Goal: Book appointment/travel/reservation

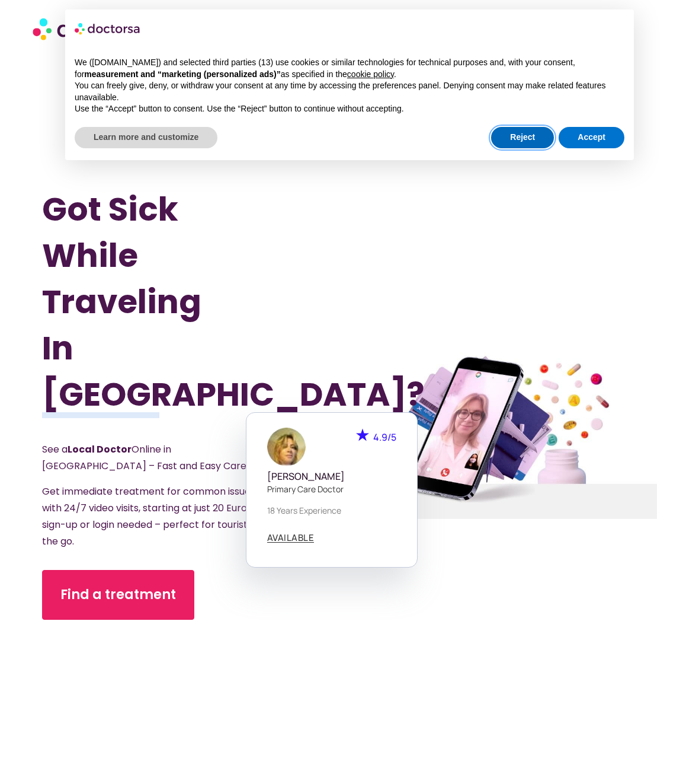
click at [525, 136] on button "Reject" at bounding box center [522, 137] width 63 height 21
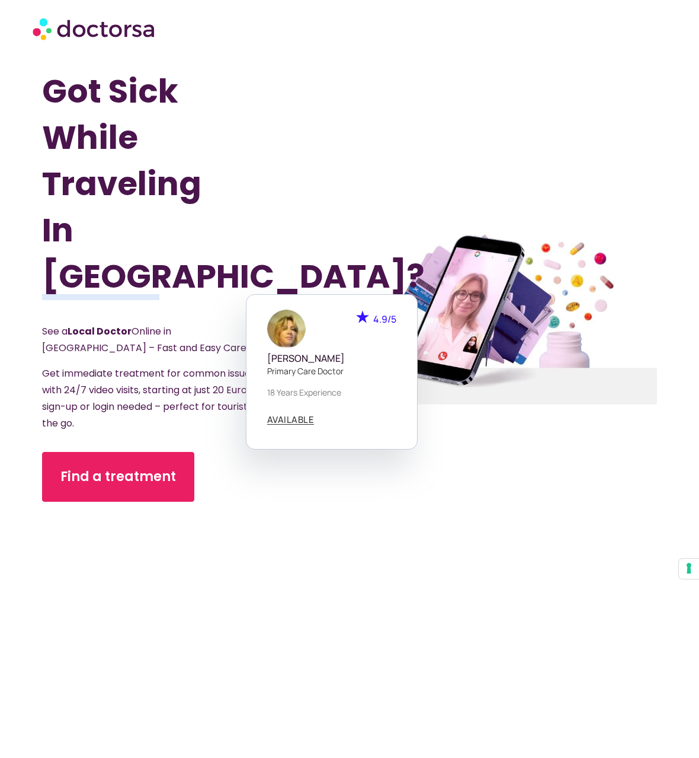
scroll to position [119, 0]
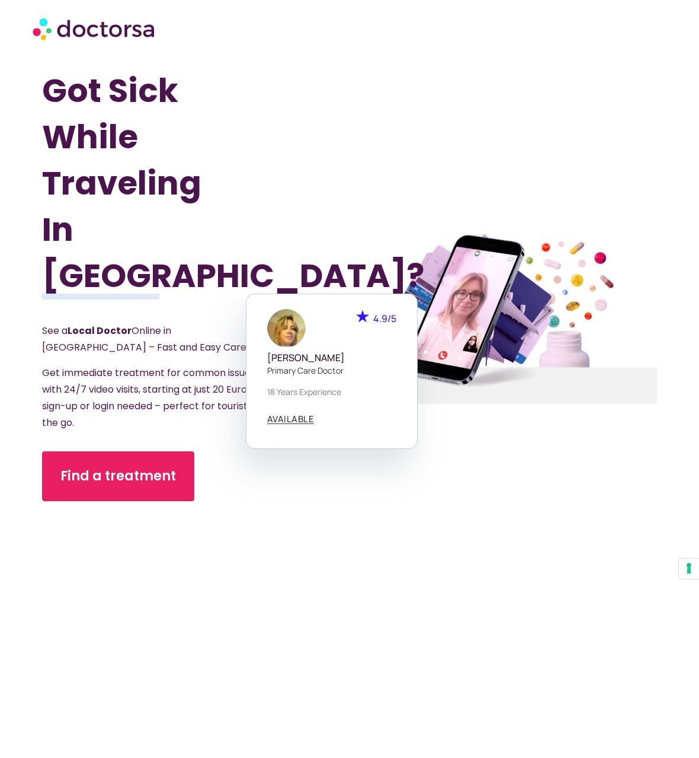
click at [152, 328] on p "See a Local Doctor Online in [GEOGRAPHIC_DATA] – Fast and Easy Care." at bounding box center [158, 338] width 233 height 33
click at [143, 322] on p "See a Local Doctor Online in [GEOGRAPHIC_DATA] – Fast and Easy Care." at bounding box center [158, 338] width 233 height 33
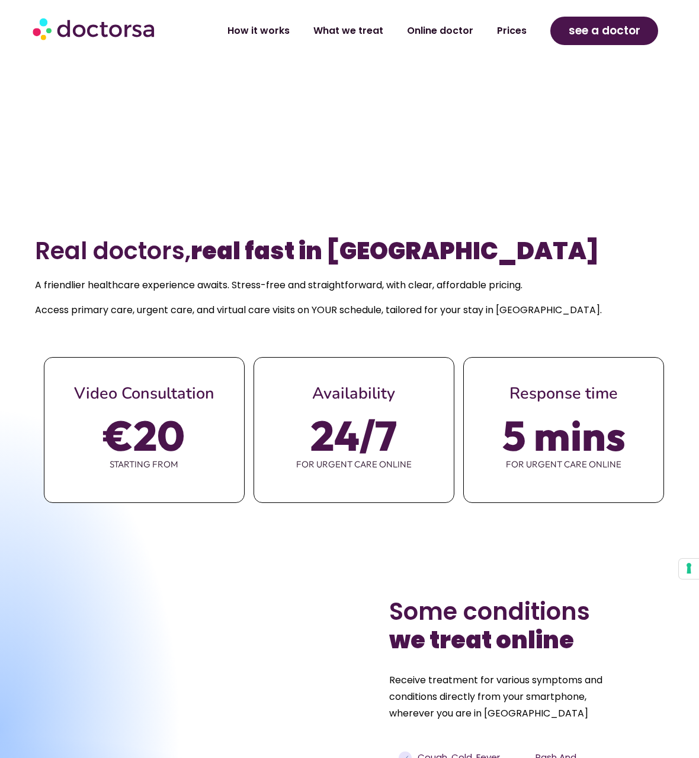
scroll to position [771, 0]
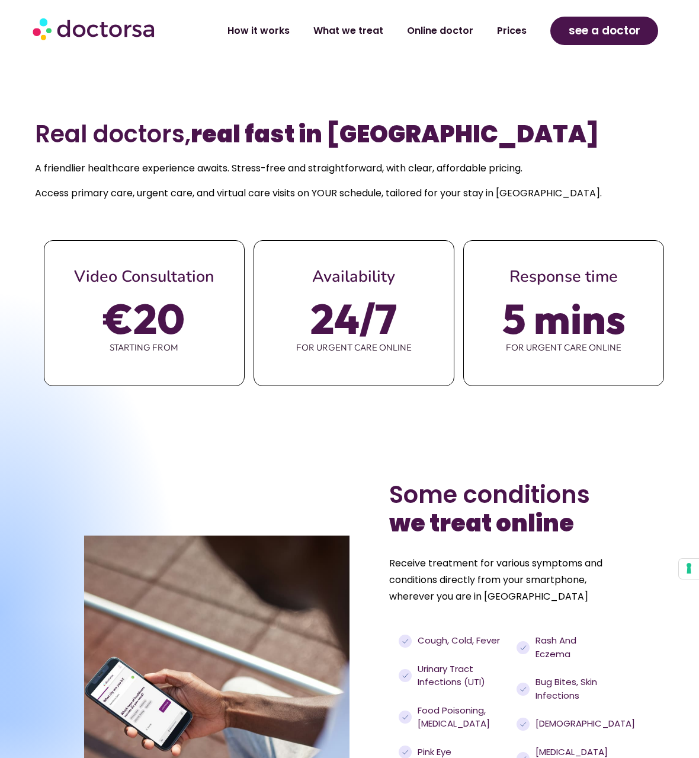
click at [158, 302] on span "€20" at bounding box center [144, 318] width 81 height 33
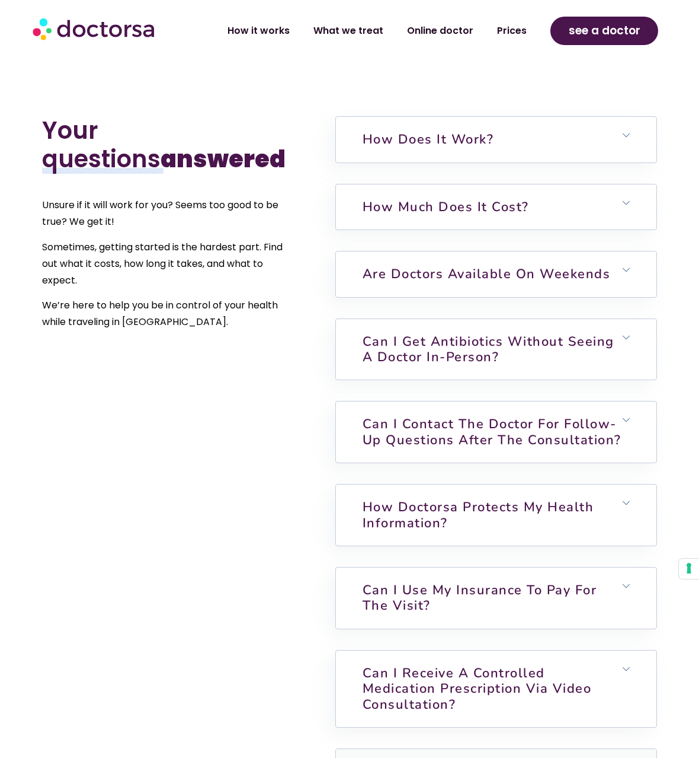
scroll to position [2845, 0]
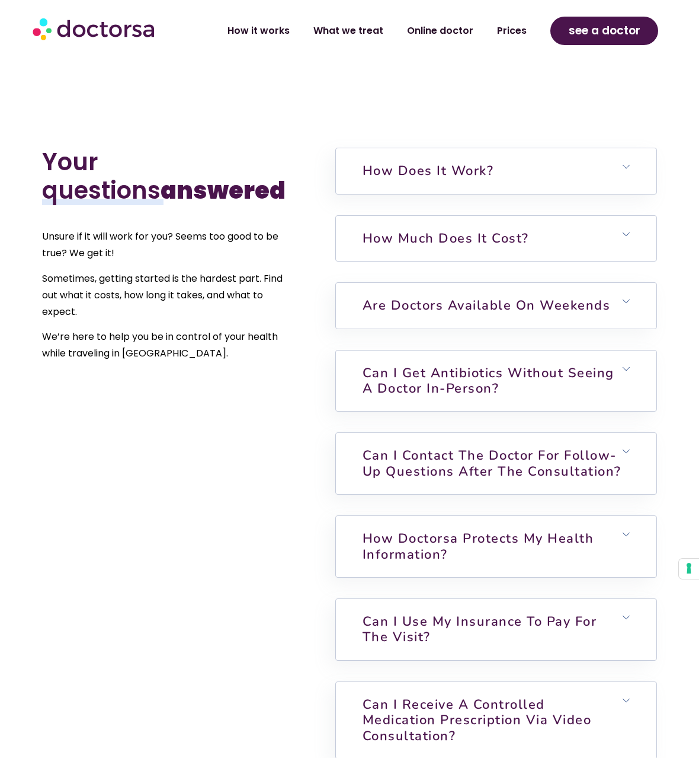
click at [410, 248] on h6 "How much does it cost?" at bounding box center [496, 238] width 321 height 45
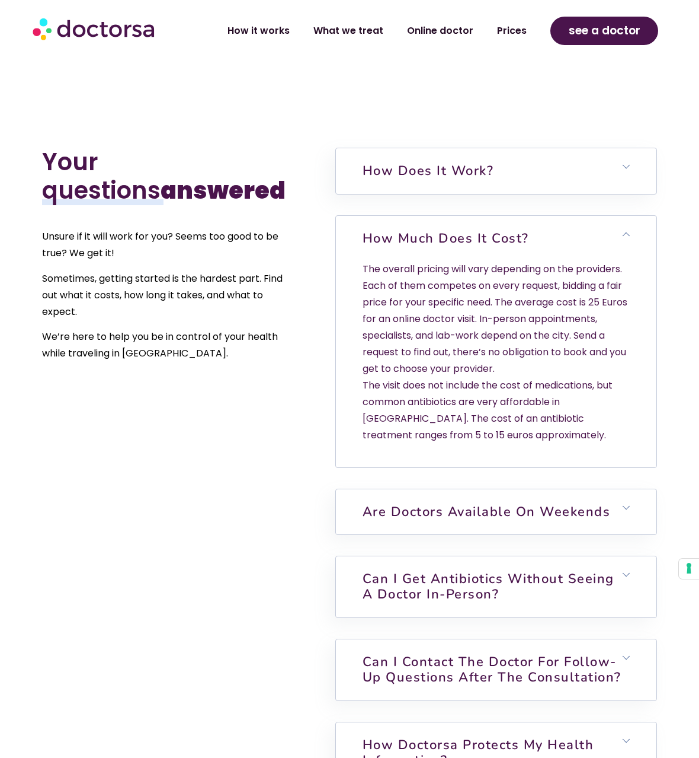
click at [410, 239] on link "How much does it cost?" at bounding box center [446, 238] width 167 height 18
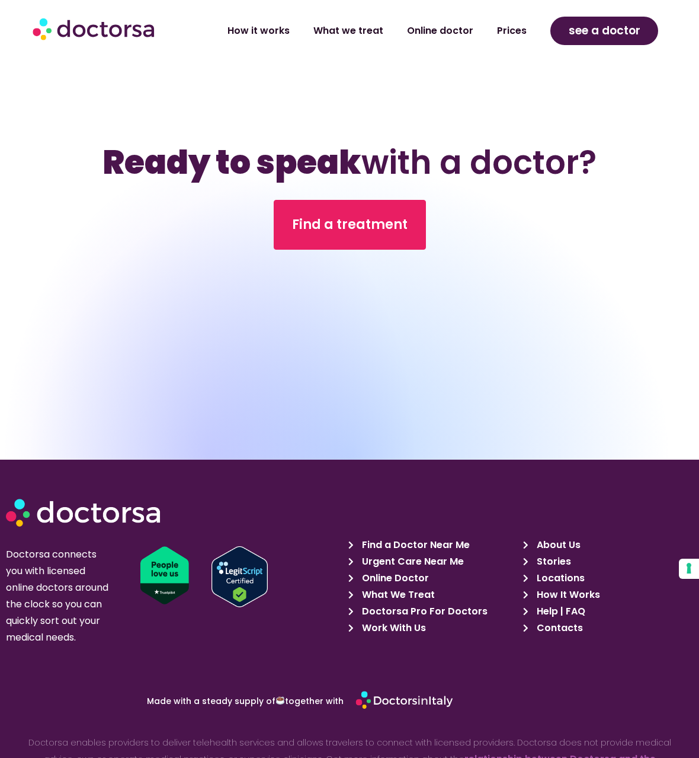
scroll to position [3787, 0]
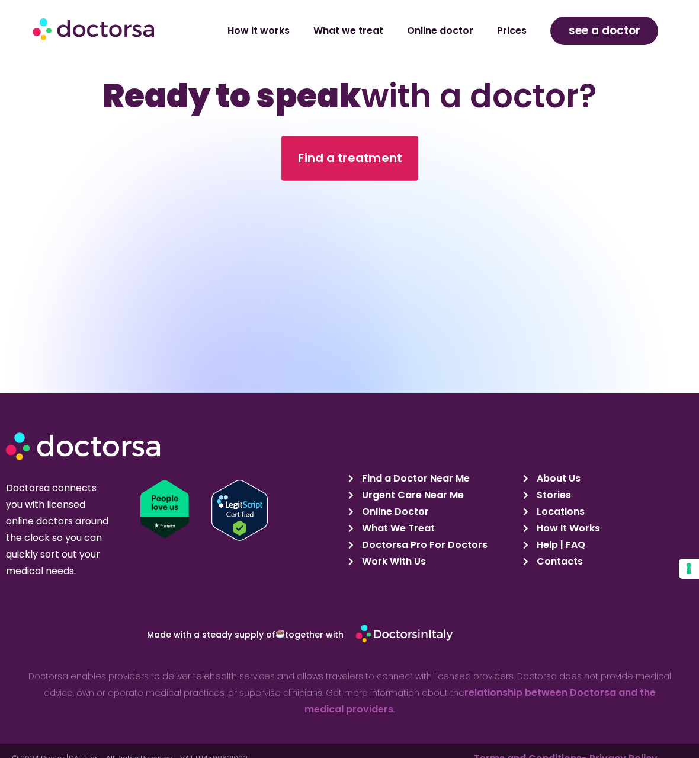
click at [384, 156] on link "Find a treatment" at bounding box center [349, 158] width 137 height 45
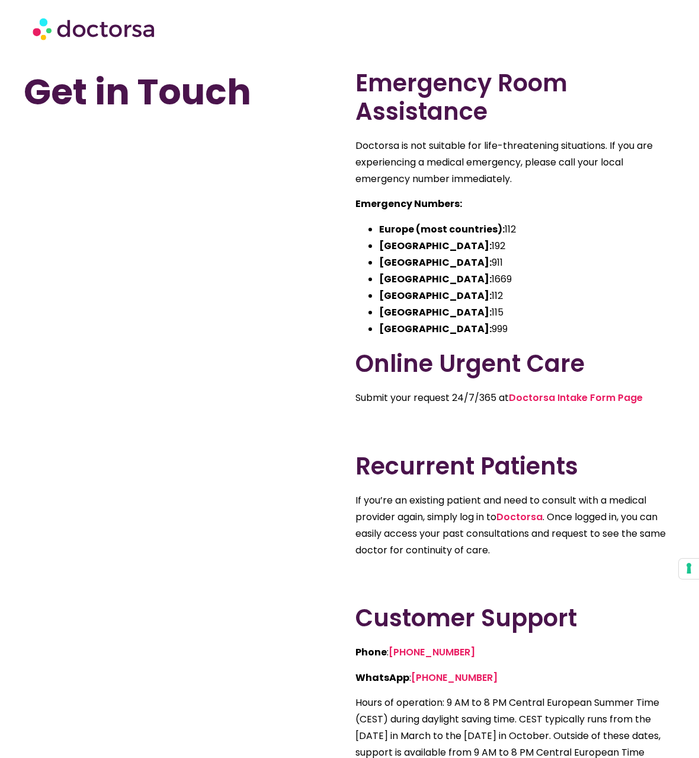
click at [432, 167] on p "Doctorsa is not suitable for life-threatening situations. If you are experienci…" at bounding box center [516, 163] width 320 height 50
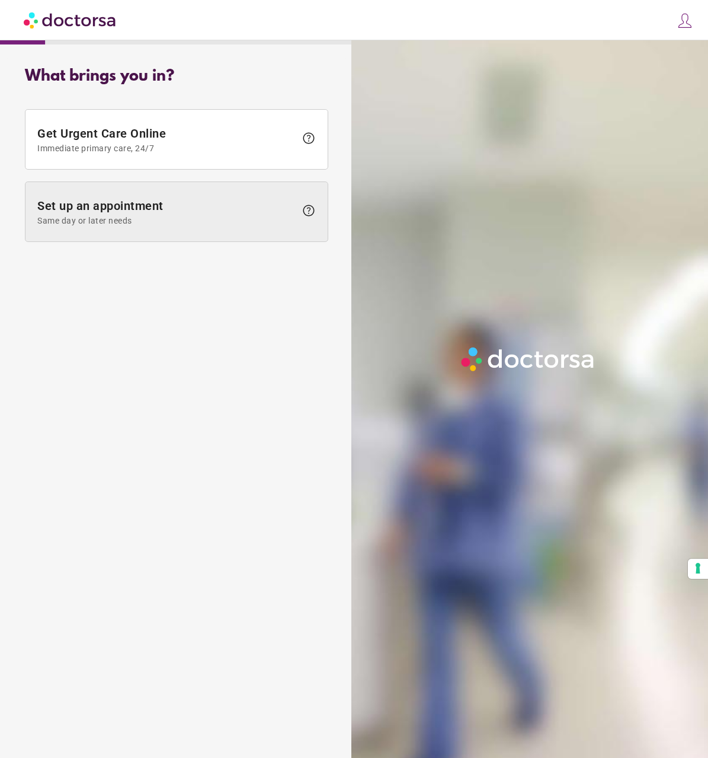
click at [149, 204] on span "Set up an appointment Same day or later needs" at bounding box center [166, 212] width 258 height 27
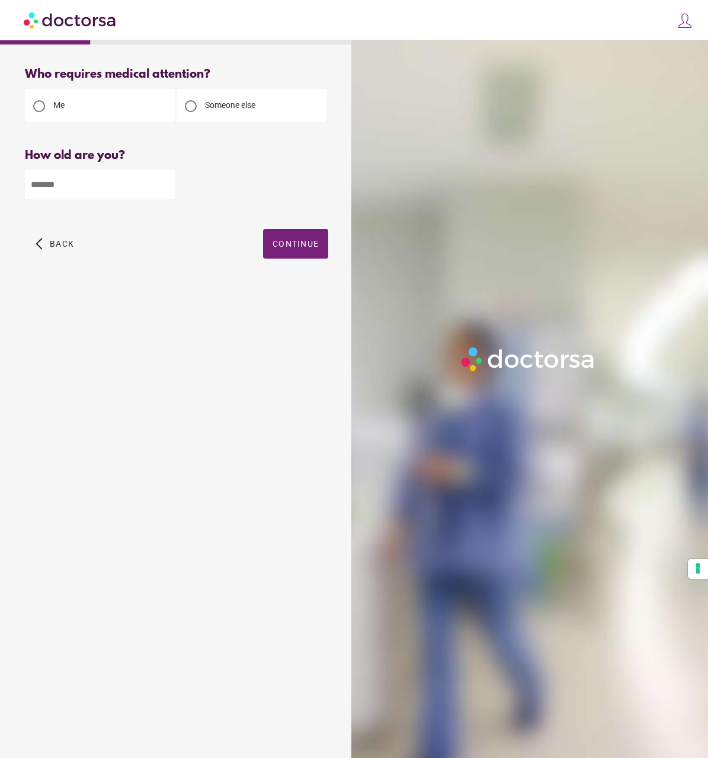
click at [242, 104] on span "Someone else" at bounding box center [230, 104] width 50 height 9
click at [73, 188] on input "number" at bounding box center [100, 184] width 150 height 29
type input "**"
click at [290, 252] on span "button" at bounding box center [295, 244] width 65 height 30
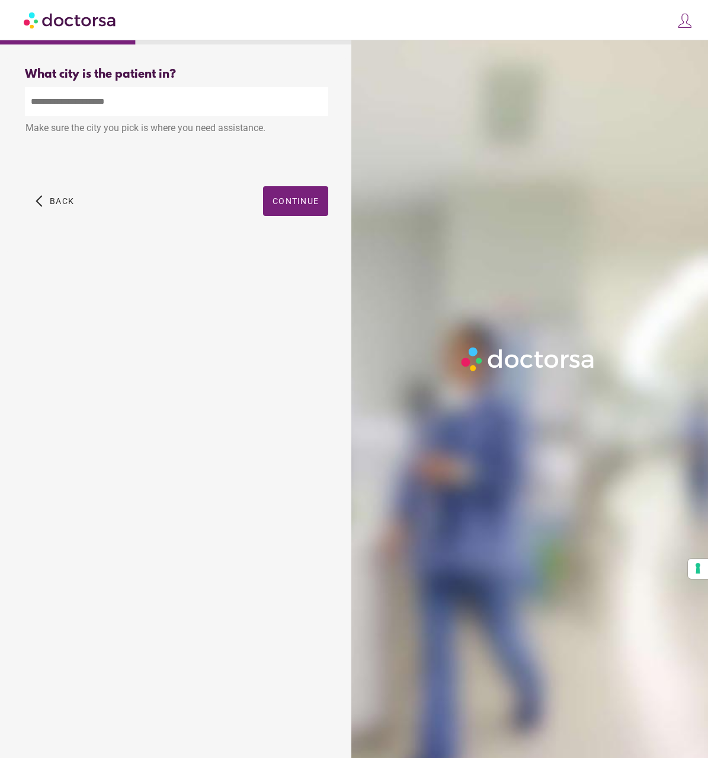
click at [67, 106] on input "text" at bounding box center [176, 101] width 303 height 29
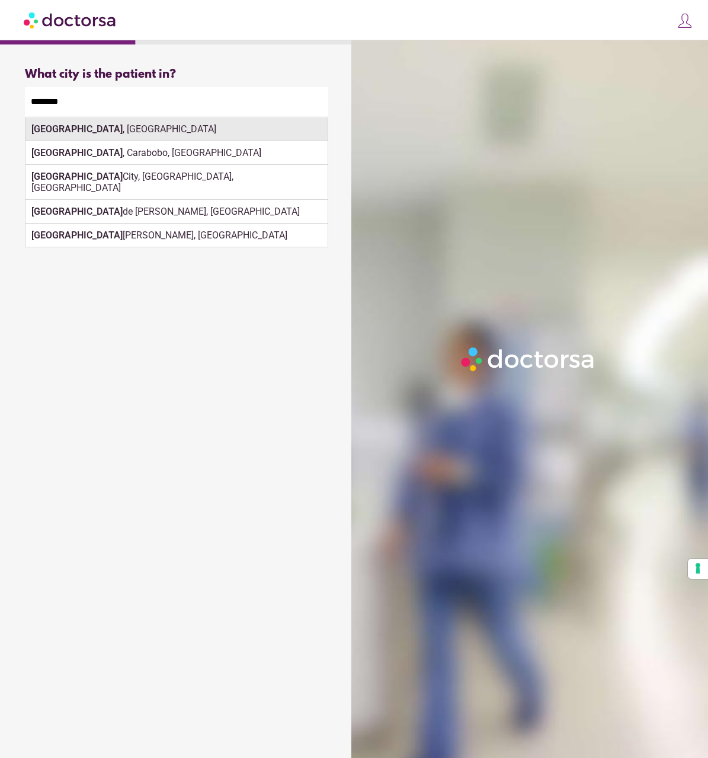
click at [95, 136] on div "Valencia , Spain" at bounding box center [176, 129] width 302 height 24
type input "**********"
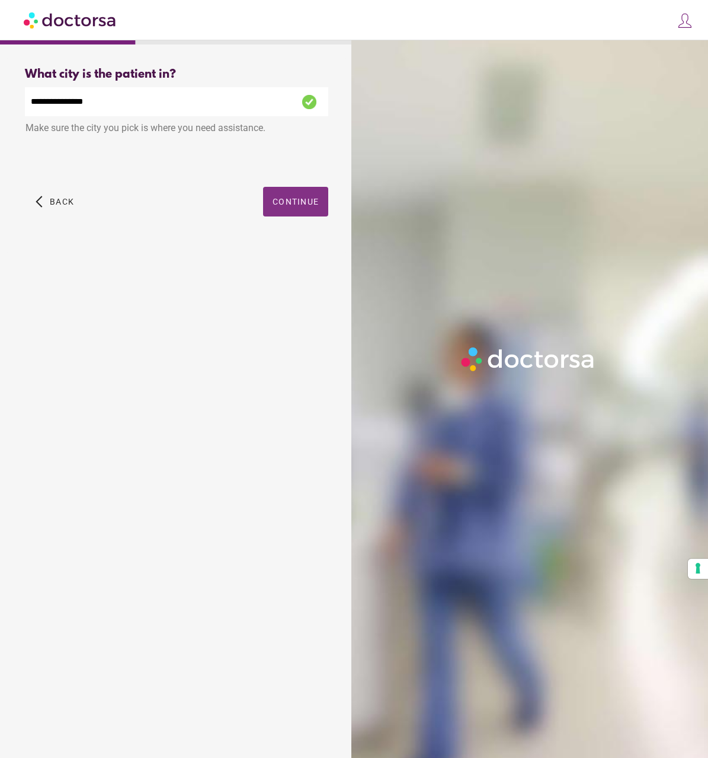
click at [295, 204] on div "**********" at bounding box center [176, 155] width 341 height 194
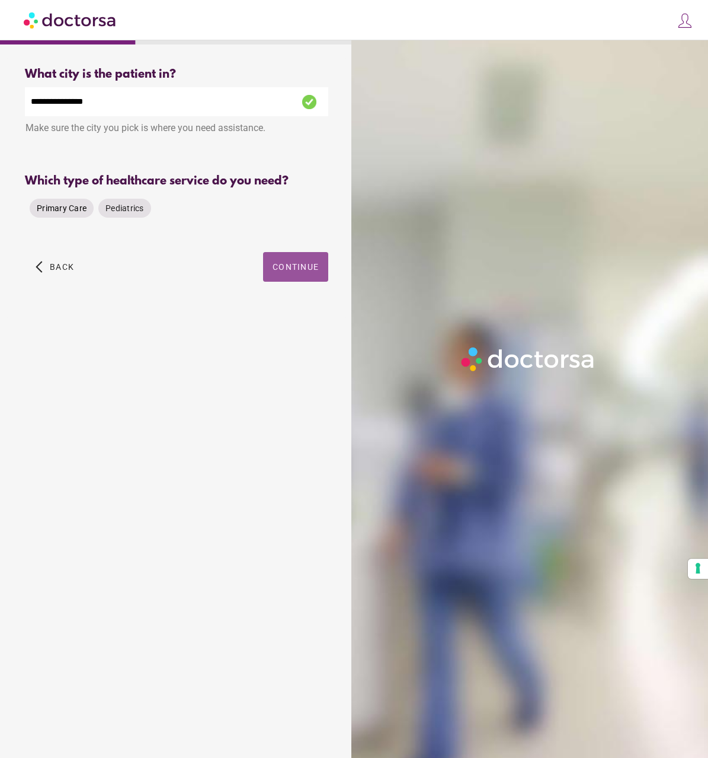
click at [47, 206] on span "Primary Care" at bounding box center [62, 207] width 50 height 9
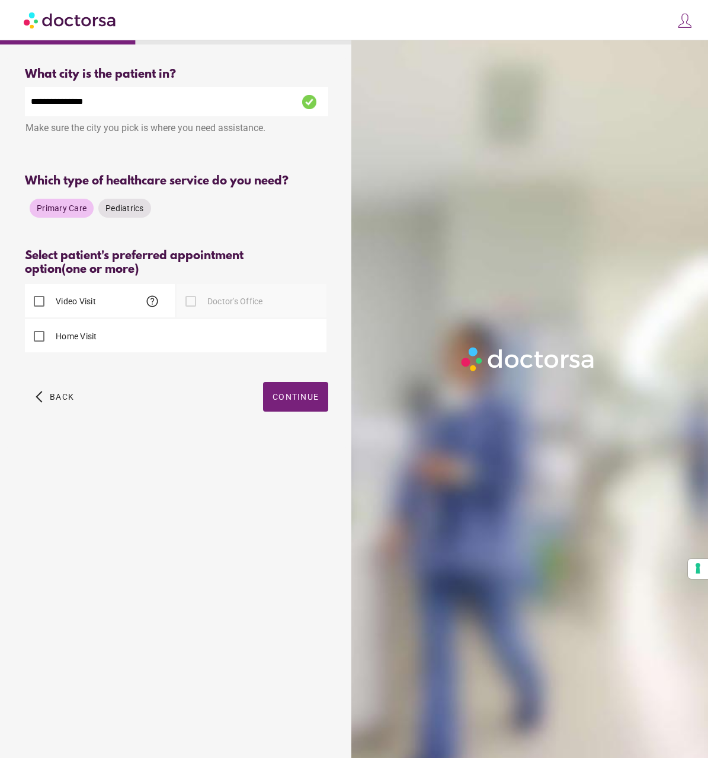
click at [152, 301] on span "help" at bounding box center [152, 301] width 14 height 14
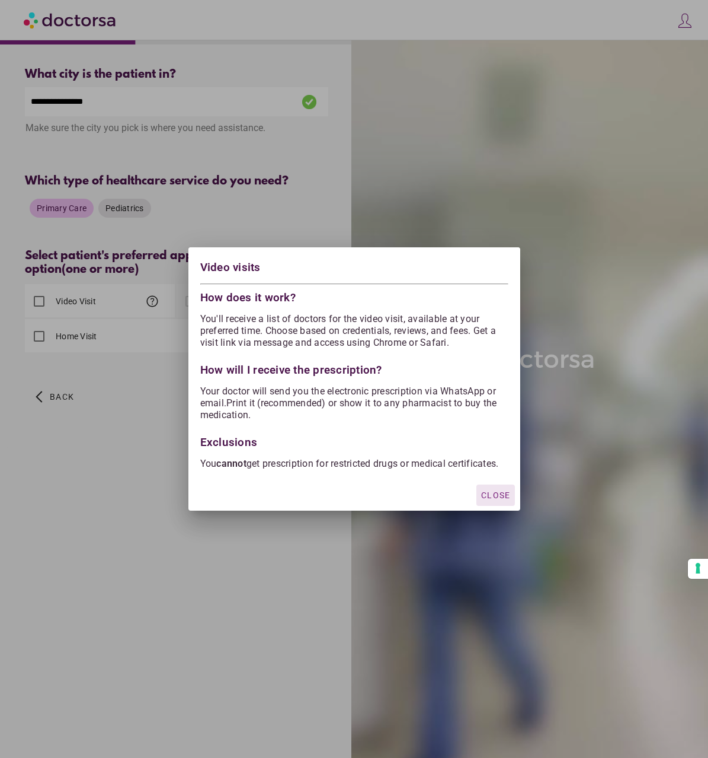
click at [95, 575] on div at bounding box center [354, 379] width 708 height 758
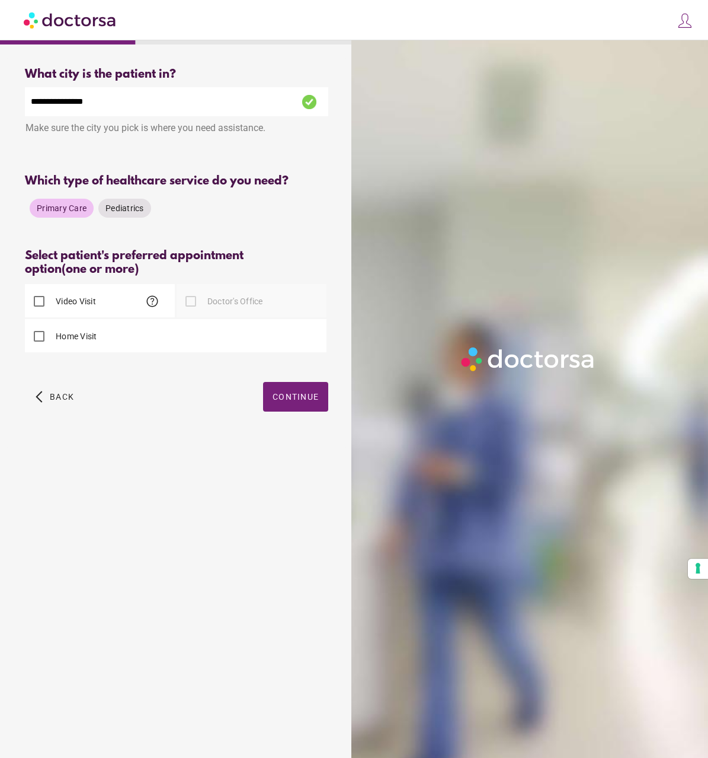
click at [155, 302] on span "help" at bounding box center [152, 301] width 14 height 14
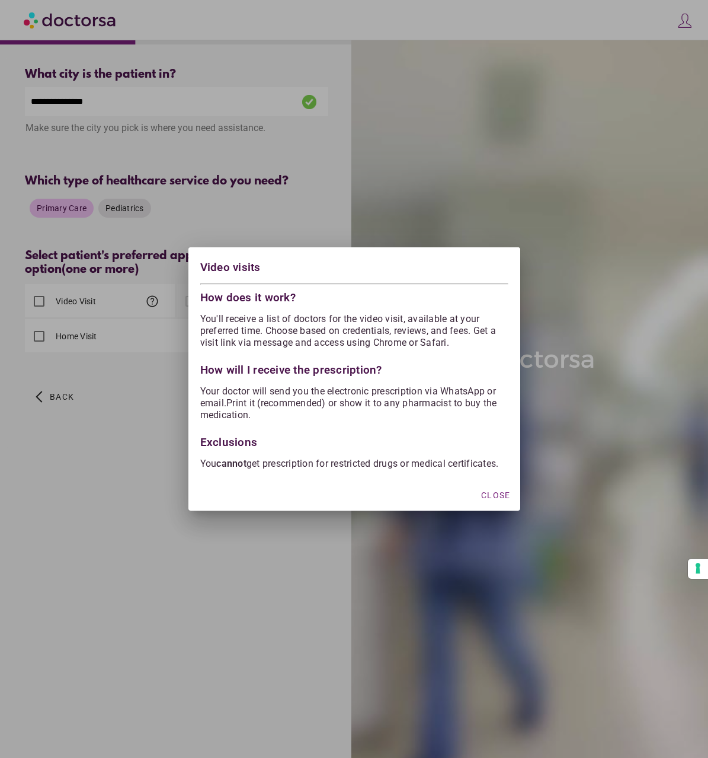
click at [235, 458] on strong "cannot" at bounding box center [231, 463] width 30 height 11
click at [219, 606] on div at bounding box center [354, 379] width 708 height 758
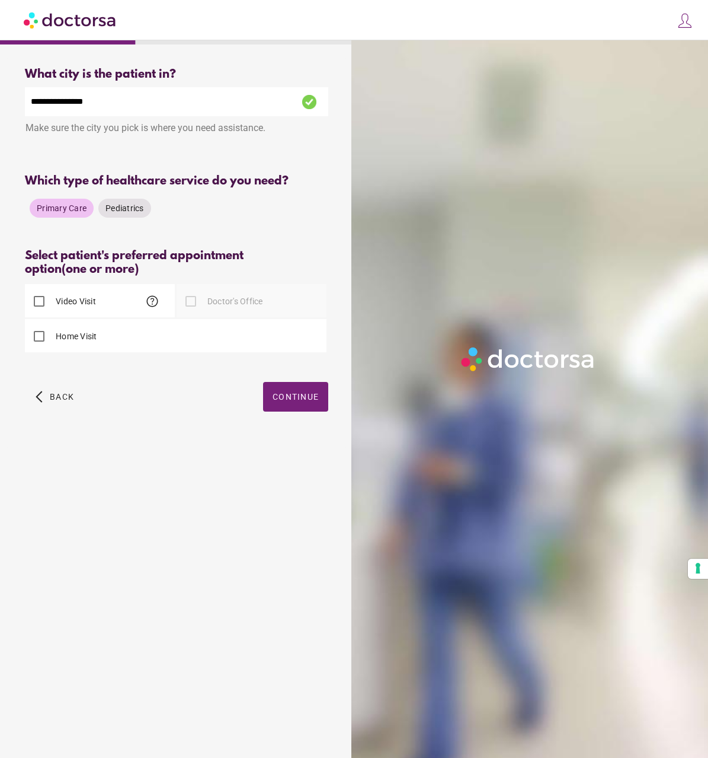
click at [56, 342] on label "Home Visit" at bounding box center [75, 336] width 44 height 12
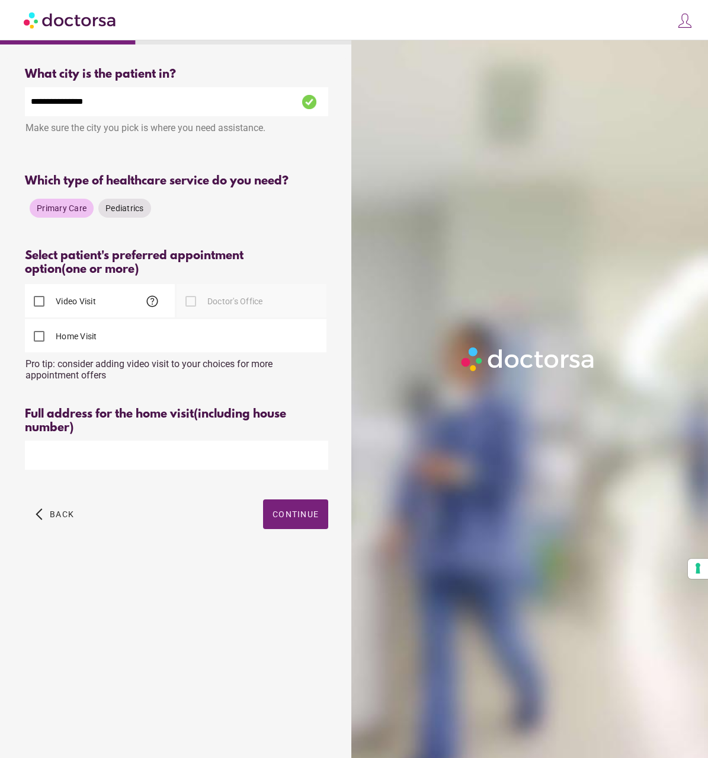
click at [73, 469] on input "text" at bounding box center [176, 454] width 303 height 29
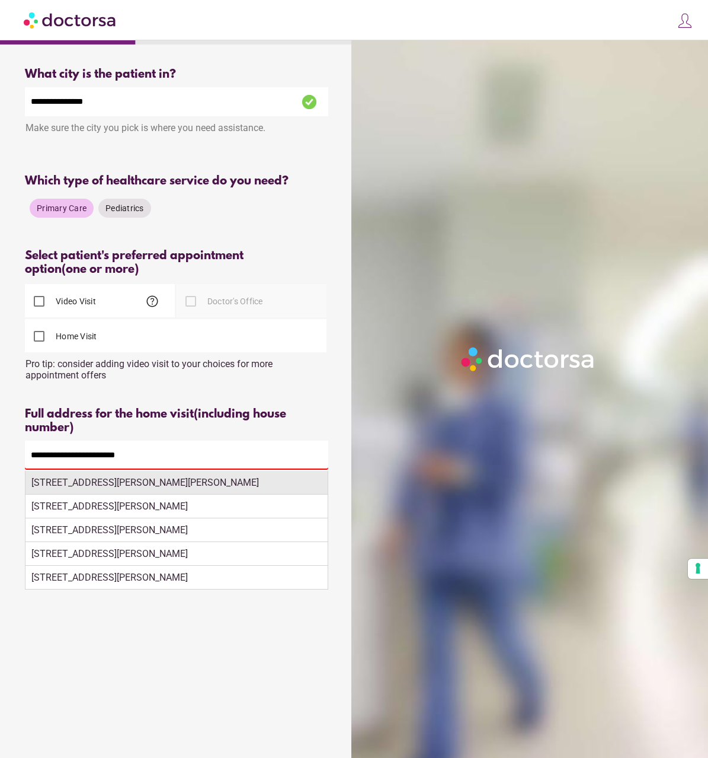
click at [154, 489] on div "Avinguda de Pérez Galdós, 139, València, Spain" at bounding box center [176, 483] width 302 height 24
type input "**********"
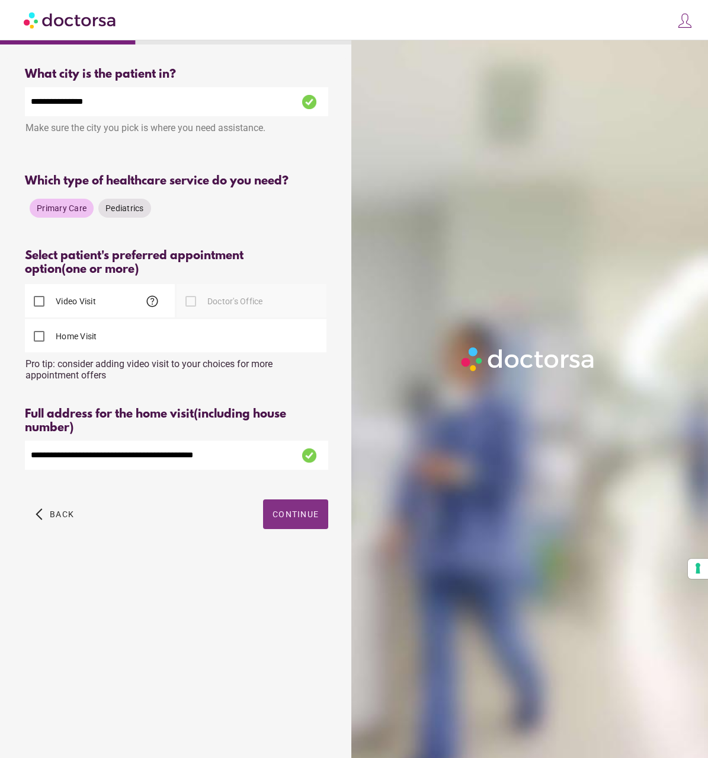
click at [299, 525] on span "button" at bounding box center [295, 514] width 65 height 30
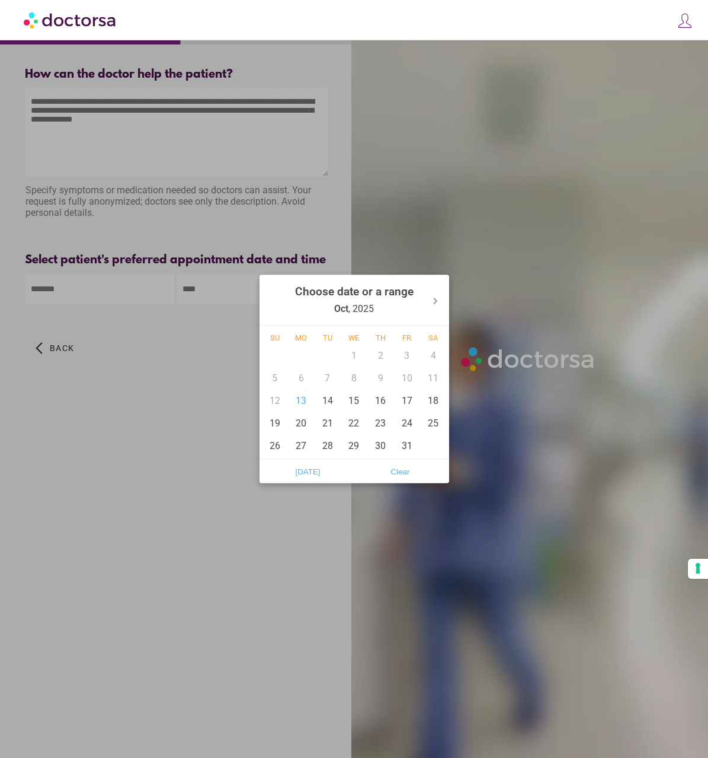
click at [95, 288] on body "**********" at bounding box center [354, 379] width 708 height 758
click at [293, 392] on div "13" at bounding box center [301, 400] width 27 height 23
type input "******"
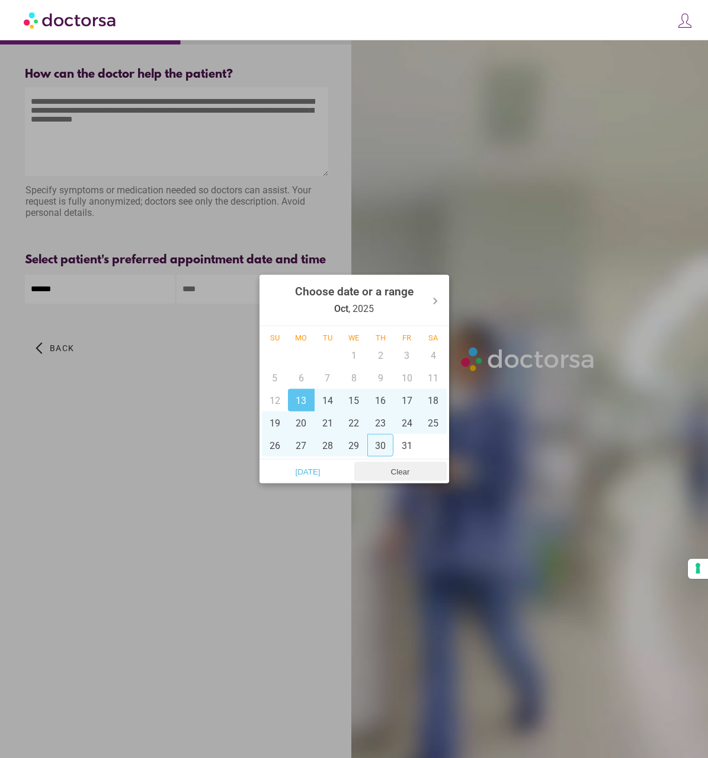
click at [416, 474] on span "Clear" at bounding box center [400, 471] width 85 height 18
click at [296, 401] on div "13" at bounding box center [301, 400] width 27 height 23
type input "******"
click at [306, 475] on span "Today" at bounding box center [308, 471] width 85 height 18
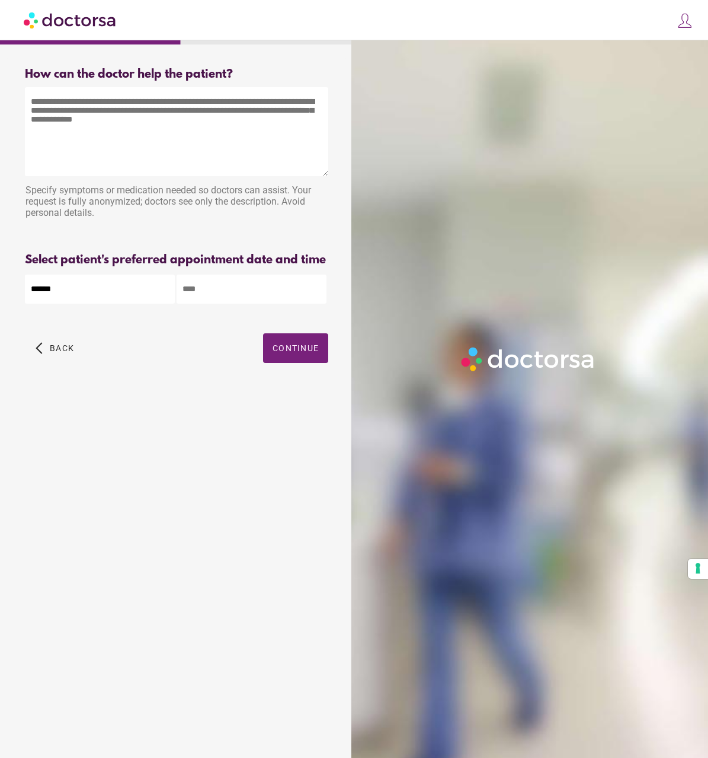
click at [203, 292] on input "text" at bounding box center [252, 288] width 150 height 29
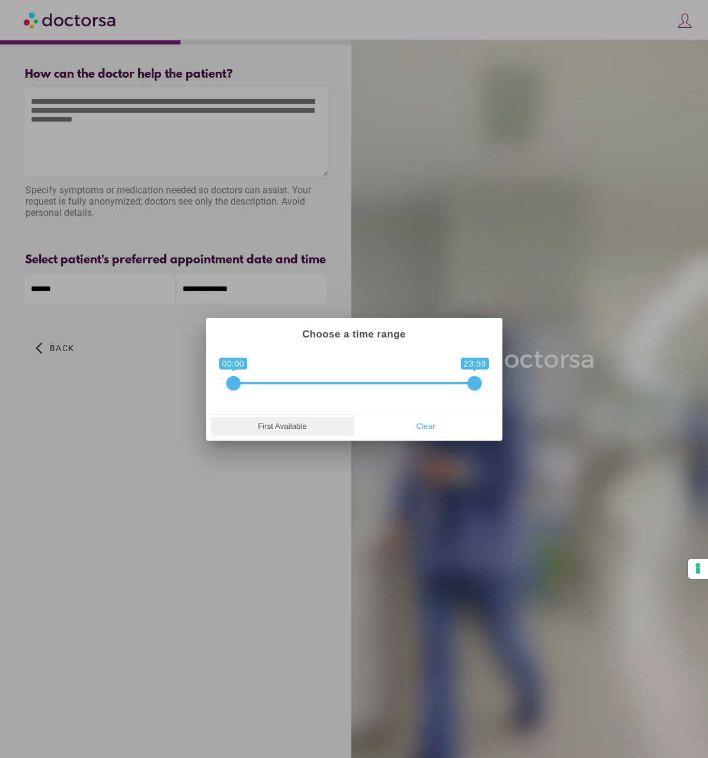
click at [286, 422] on span "First Available" at bounding box center [283, 426] width 136 height 18
type input "**********"
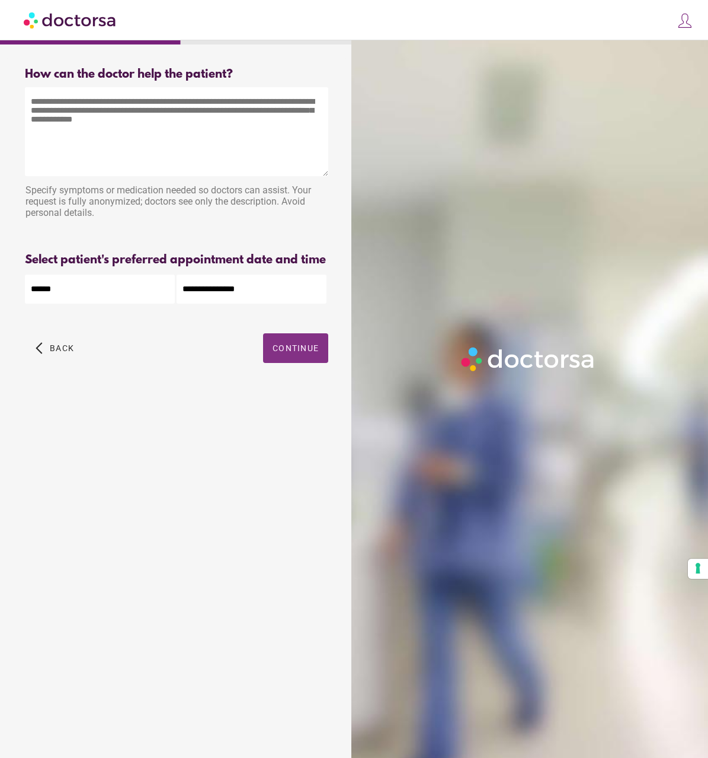
click at [273, 353] on span "Continue" at bounding box center [296, 347] width 46 height 9
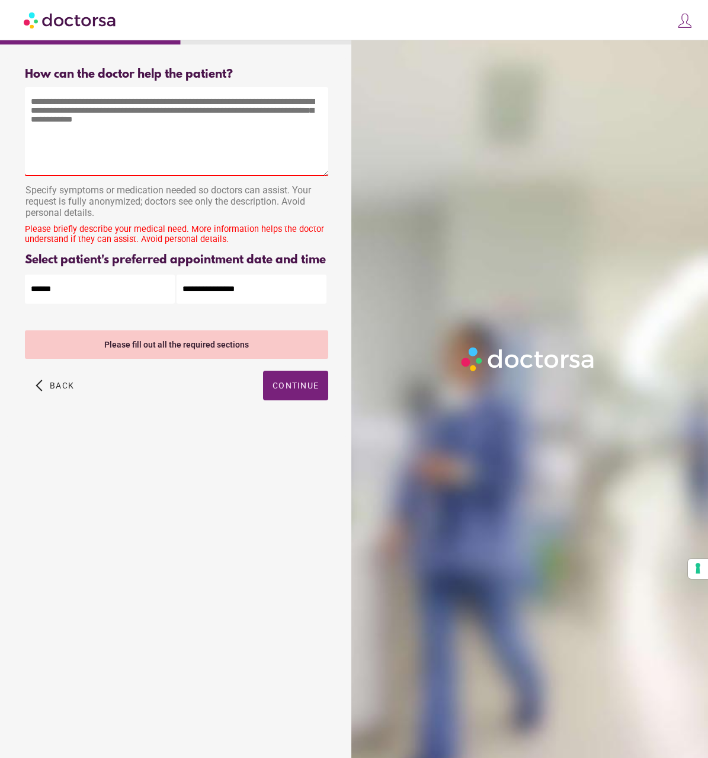
click at [90, 155] on textarea at bounding box center [176, 131] width 303 height 89
click at [41, 388] on span "button" at bounding box center [55, 385] width 48 height 30
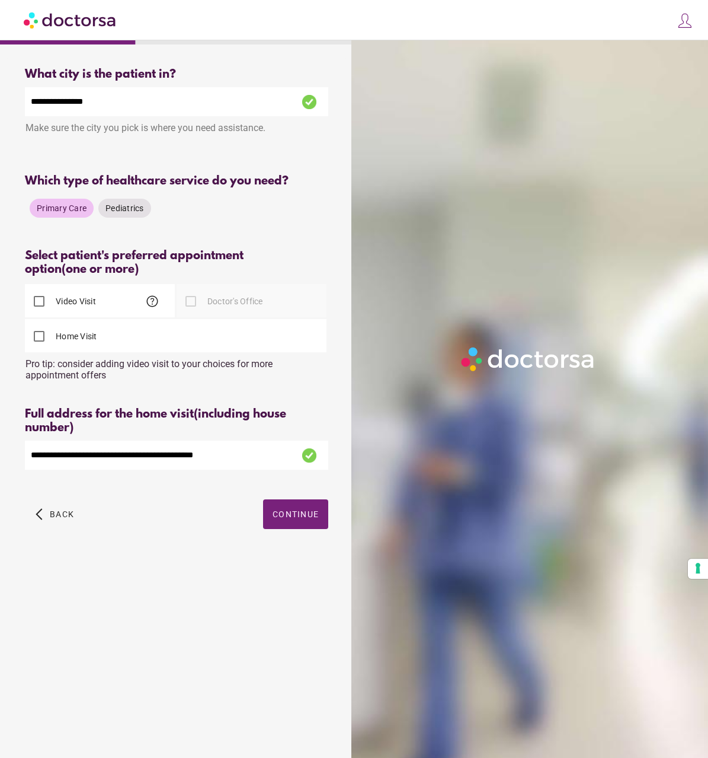
click at [152, 303] on span "help" at bounding box center [152, 301] width 14 height 14
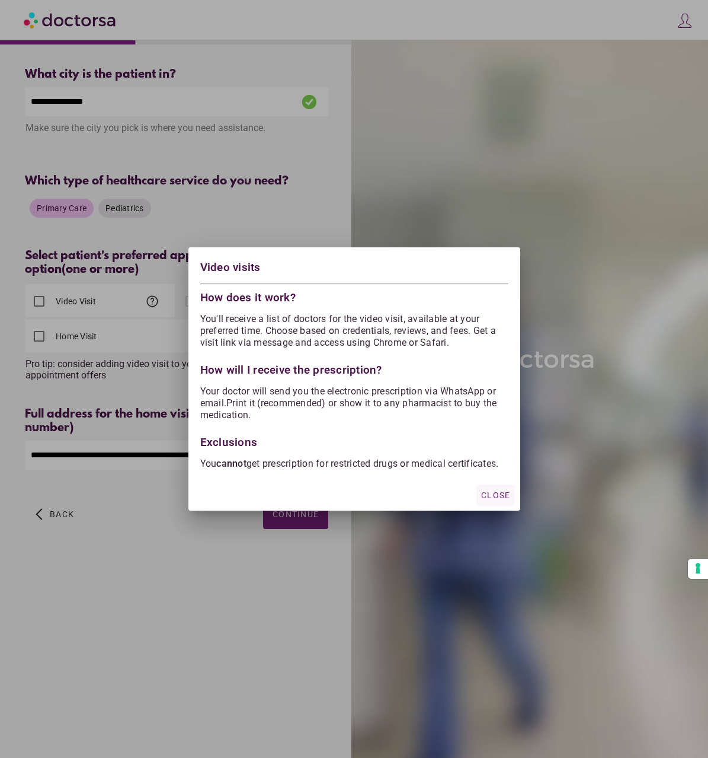
click at [497, 500] on span "Close" at bounding box center [495, 494] width 29 height 9
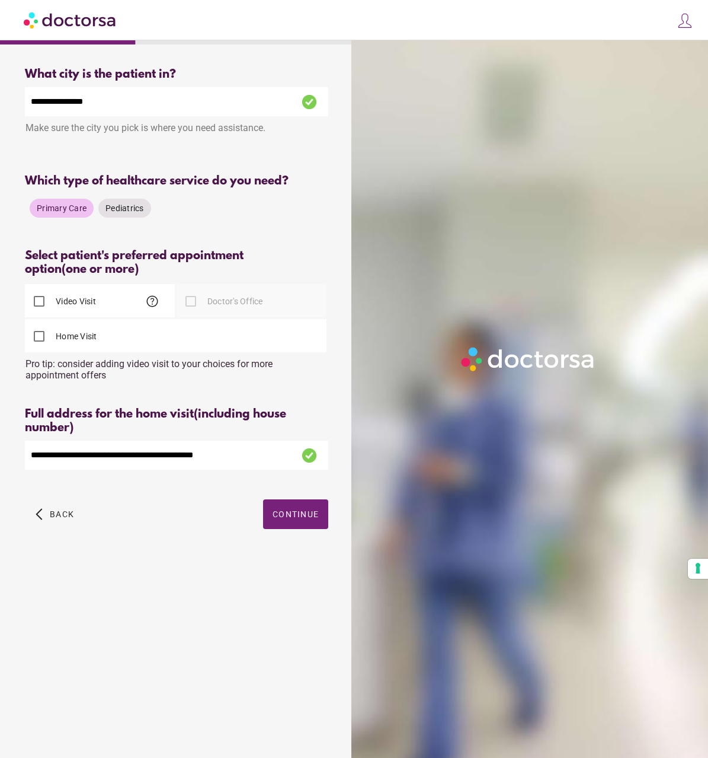
click at [316, 535] on div "arrow_back_ios Back Continue" at bounding box center [176, 522] width 303 height 47
click at [306, 514] on span "Continue" at bounding box center [296, 513] width 46 height 9
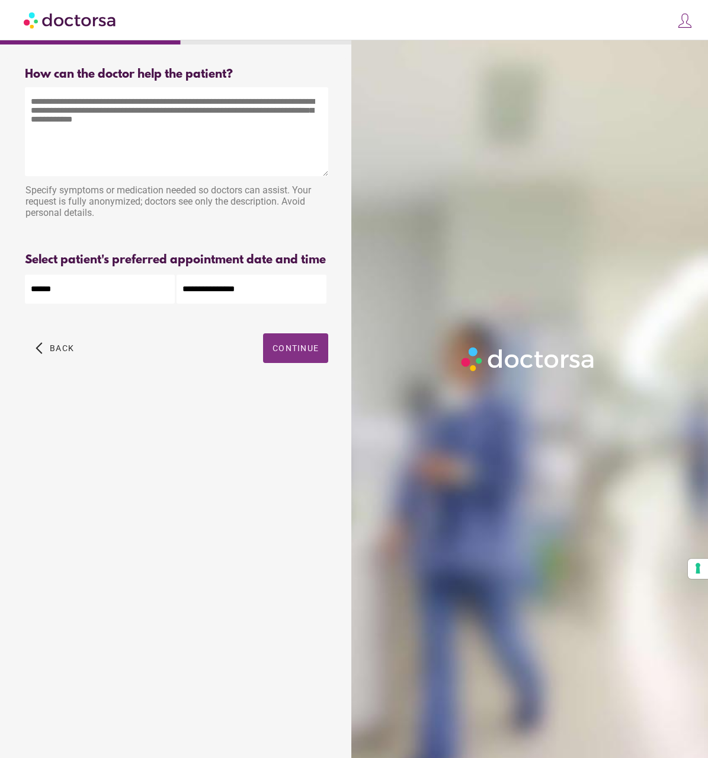
click at [307, 350] on span "Continue" at bounding box center [296, 347] width 46 height 9
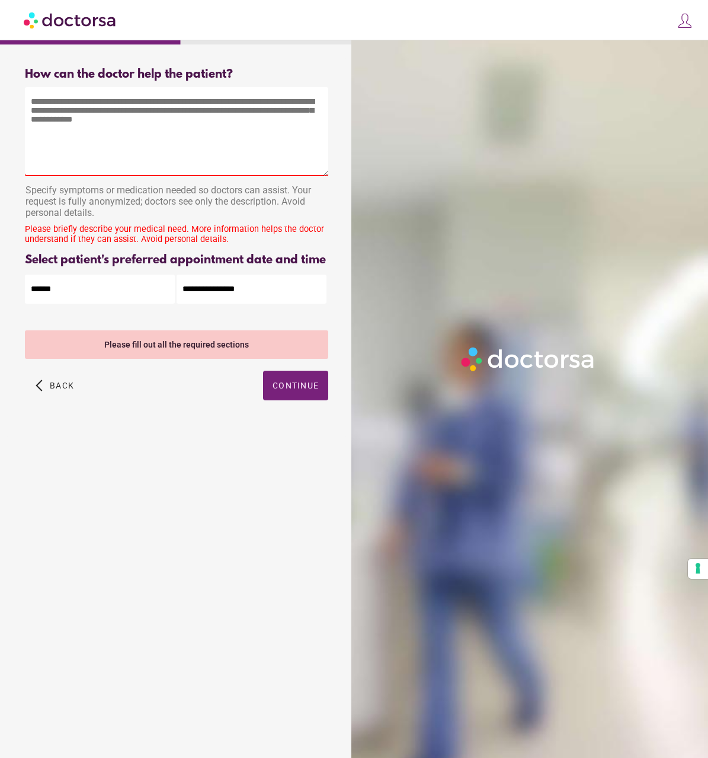
click at [248, 274] on div "**********" at bounding box center [176, 288] width 303 height 31
click at [77, 111] on textarea at bounding box center [176, 131] width 303 height 89
